Goal: Information Seeking & Learning: Learn about a topic

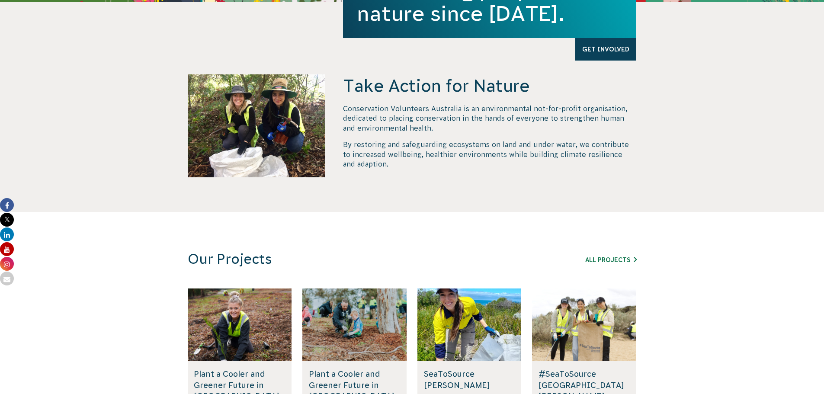
scroll to position [432, 0]
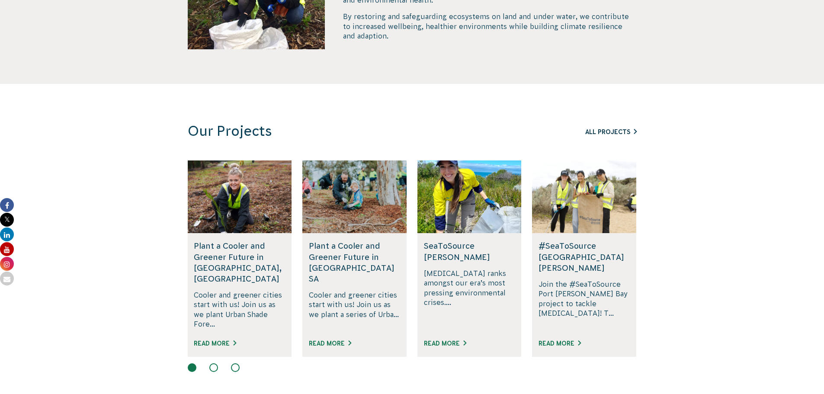
click at [601, 129] on link "All Projects" at bounding box center [610, 131] width 51 height 7
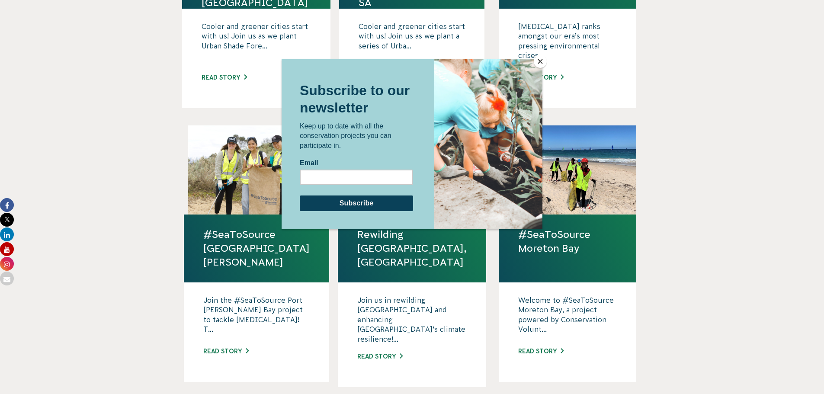
scroll to position [649, 0]
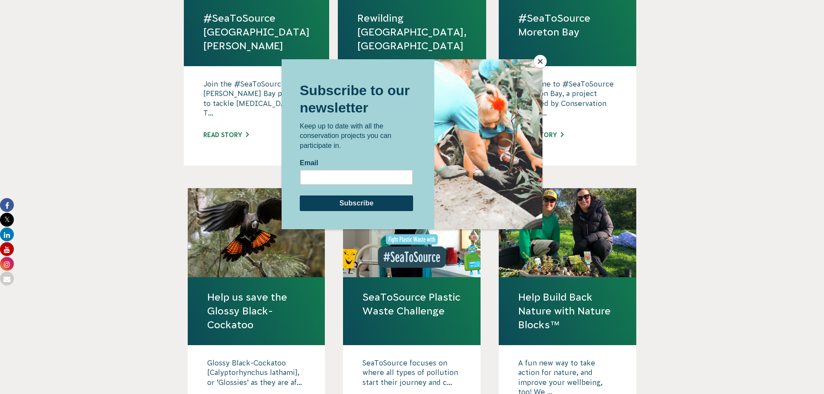
click at [537, 64] on button "Close" at bounding box center [540, 61] width 13 height 13
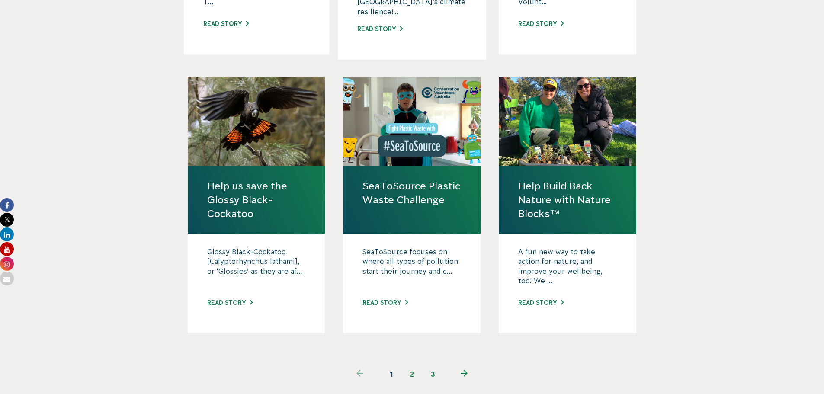
scroll to position [822, 0]
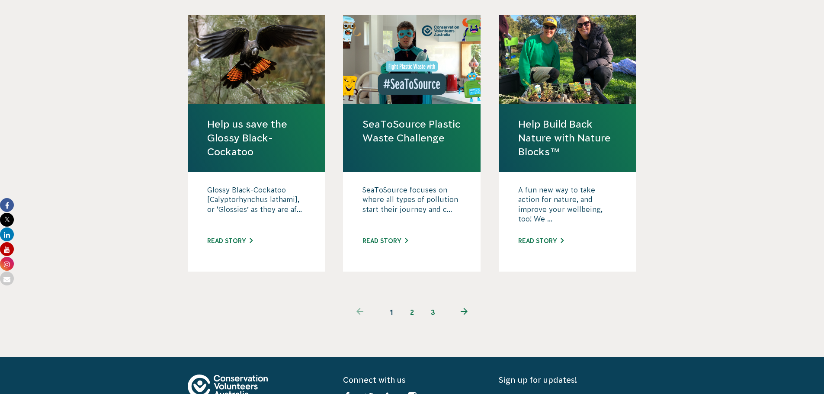
click at [421, 302] on link "2" at bounding box center [412, 312] width 21 height 21
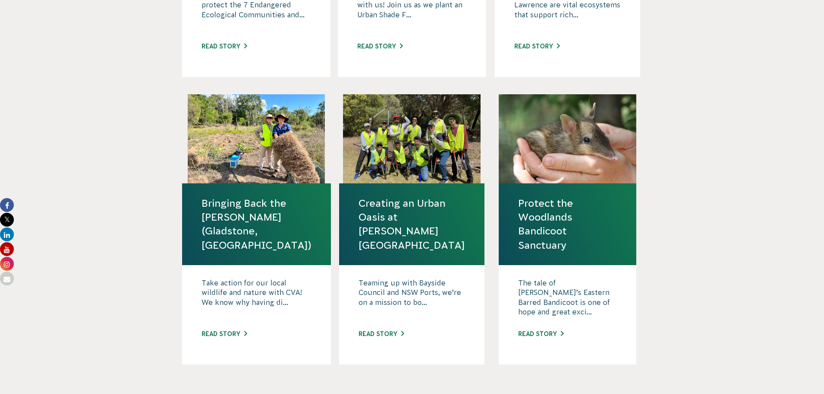
scroll to position [778, 0]
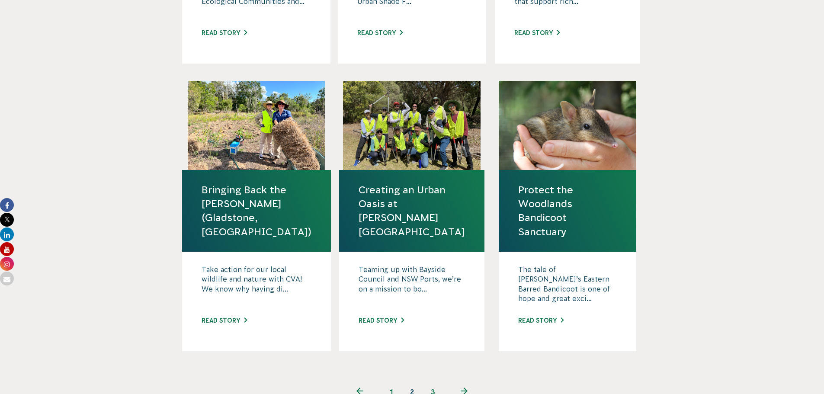
click at [433, 381] on link "3" at bounding box center [432, 391] width 21 height 21
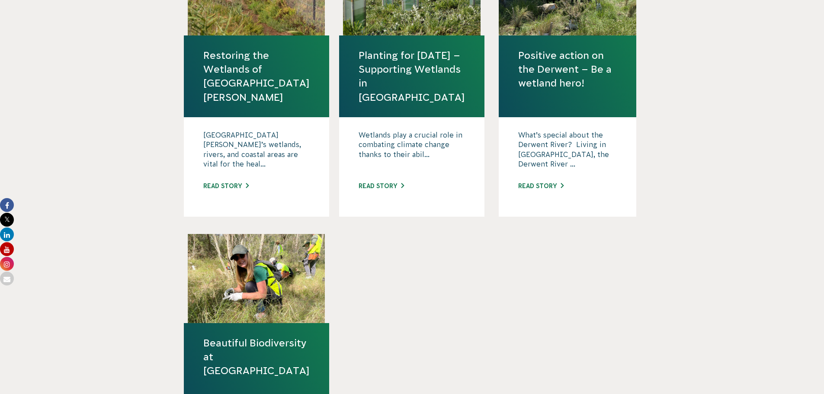
scroll to position [389, 0]
